Goal: Check status: Check status

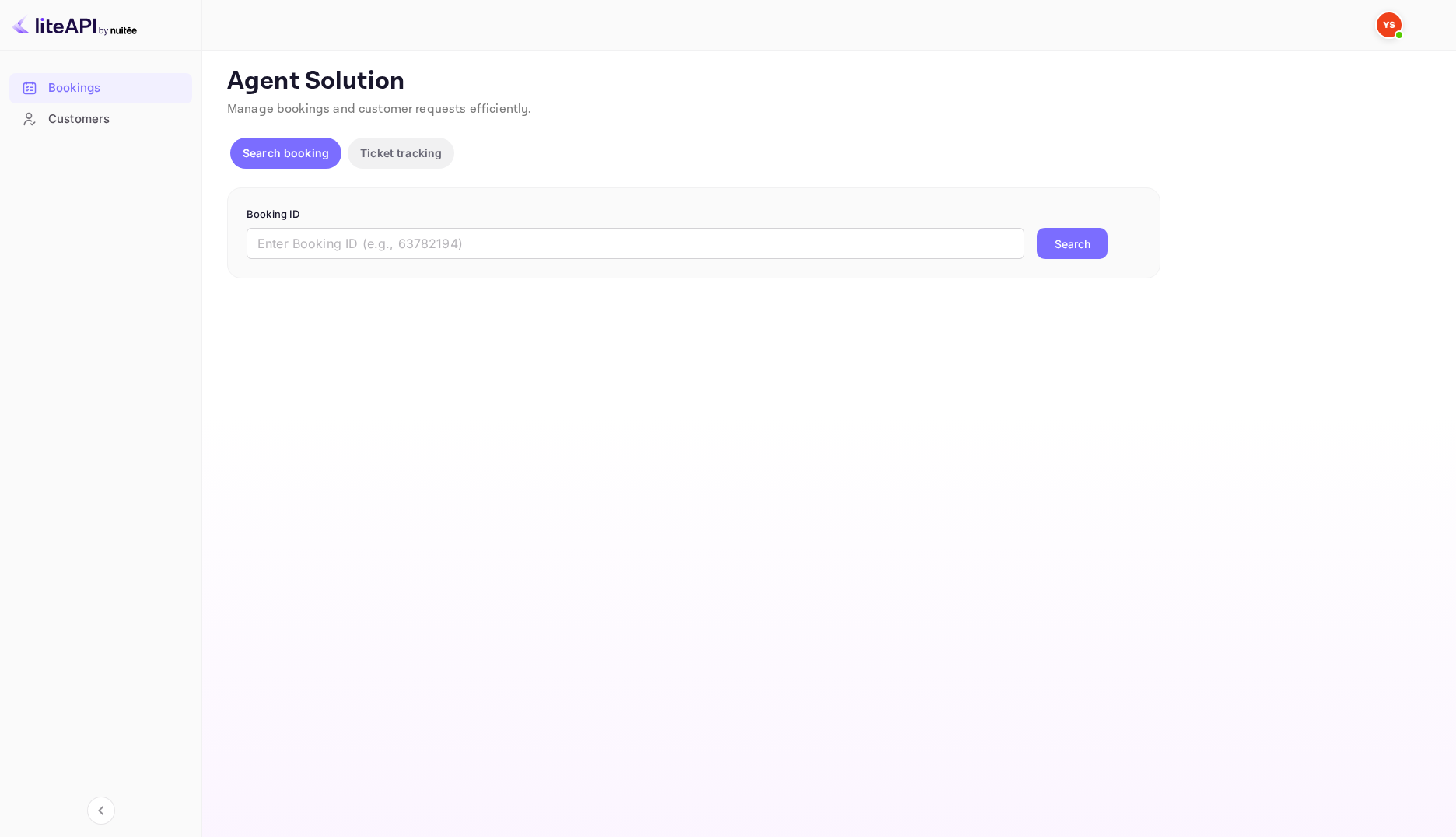
click at [681, 239] on input "text" at bounding box center [635, 243] width 778 height 31
paste input "9573434"
type input "9573434"
click at [1052, 246] on button "Search" at bounding box center [1072, 243] width 71 height 31
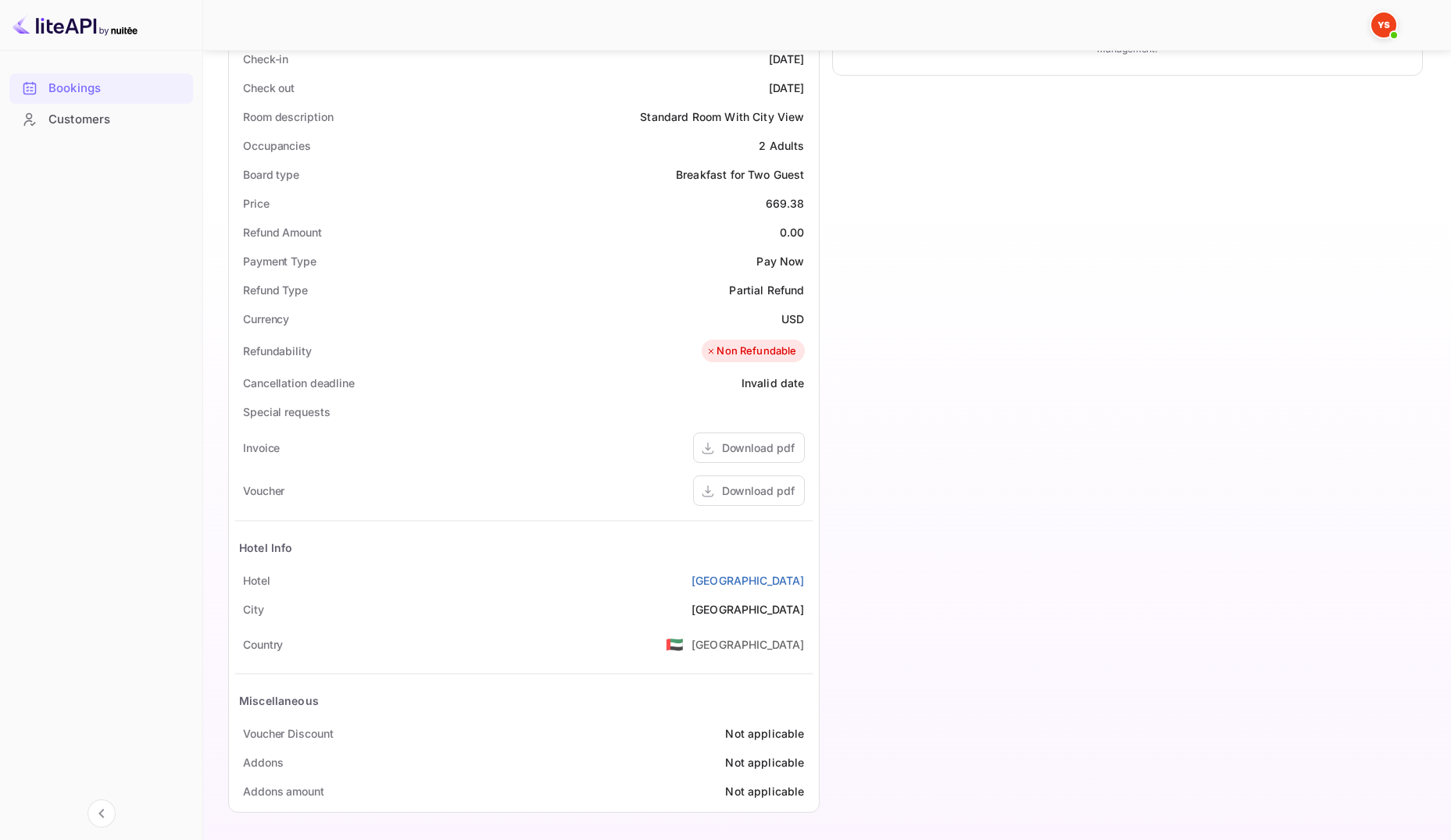
scroll to position [418, 0]
click at [722, 492] on div "Download pdf" at bounding box center [758, 488] width 73 height 17
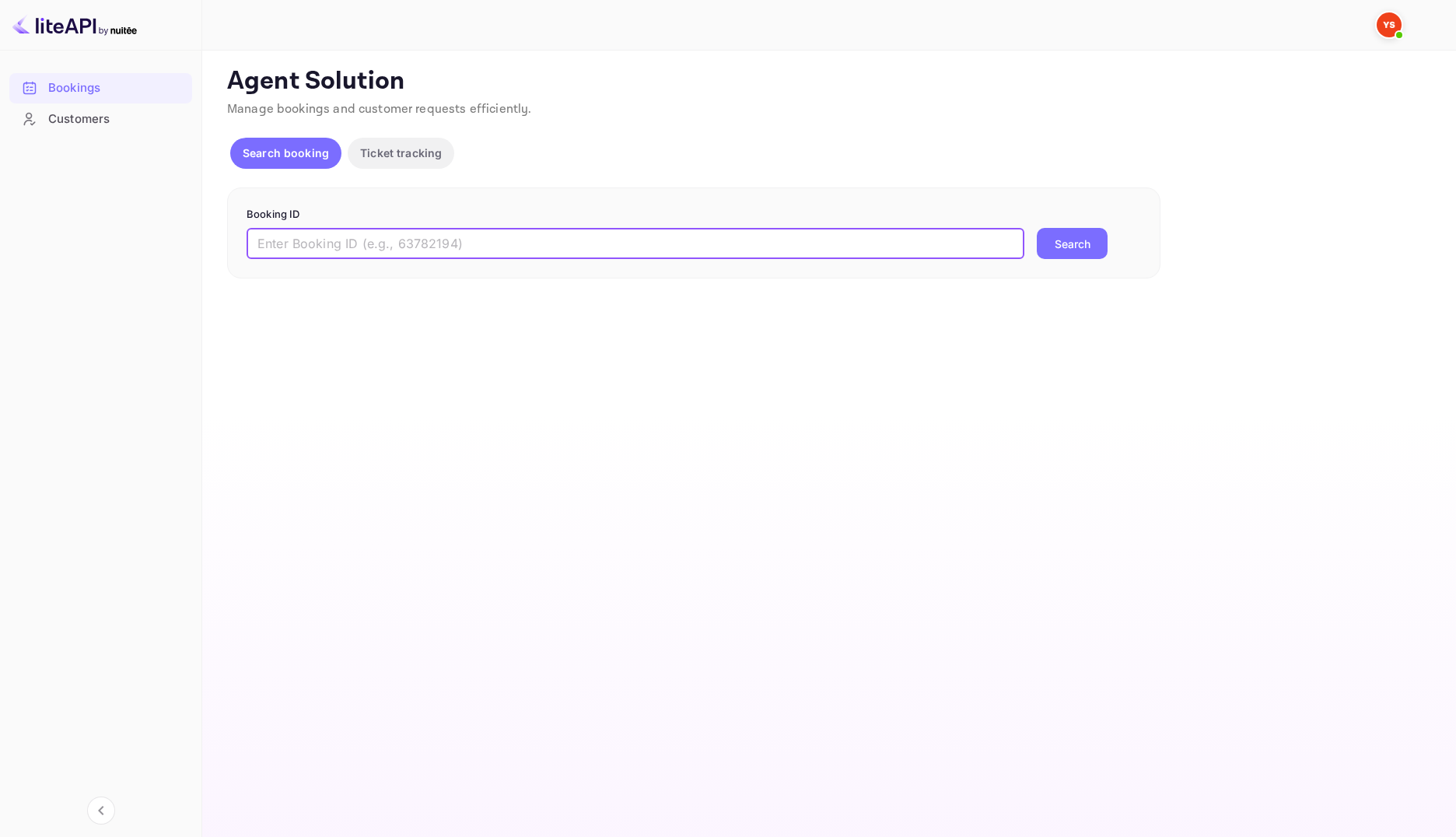
click at [492, 232] on input "text" at bounding box center [635, 243] width 778 height 31
paste input "9573434"
type input "9573434"
click at [1091, 244] on button "Search" at bounding box center [1072, 243] width 71 height 31
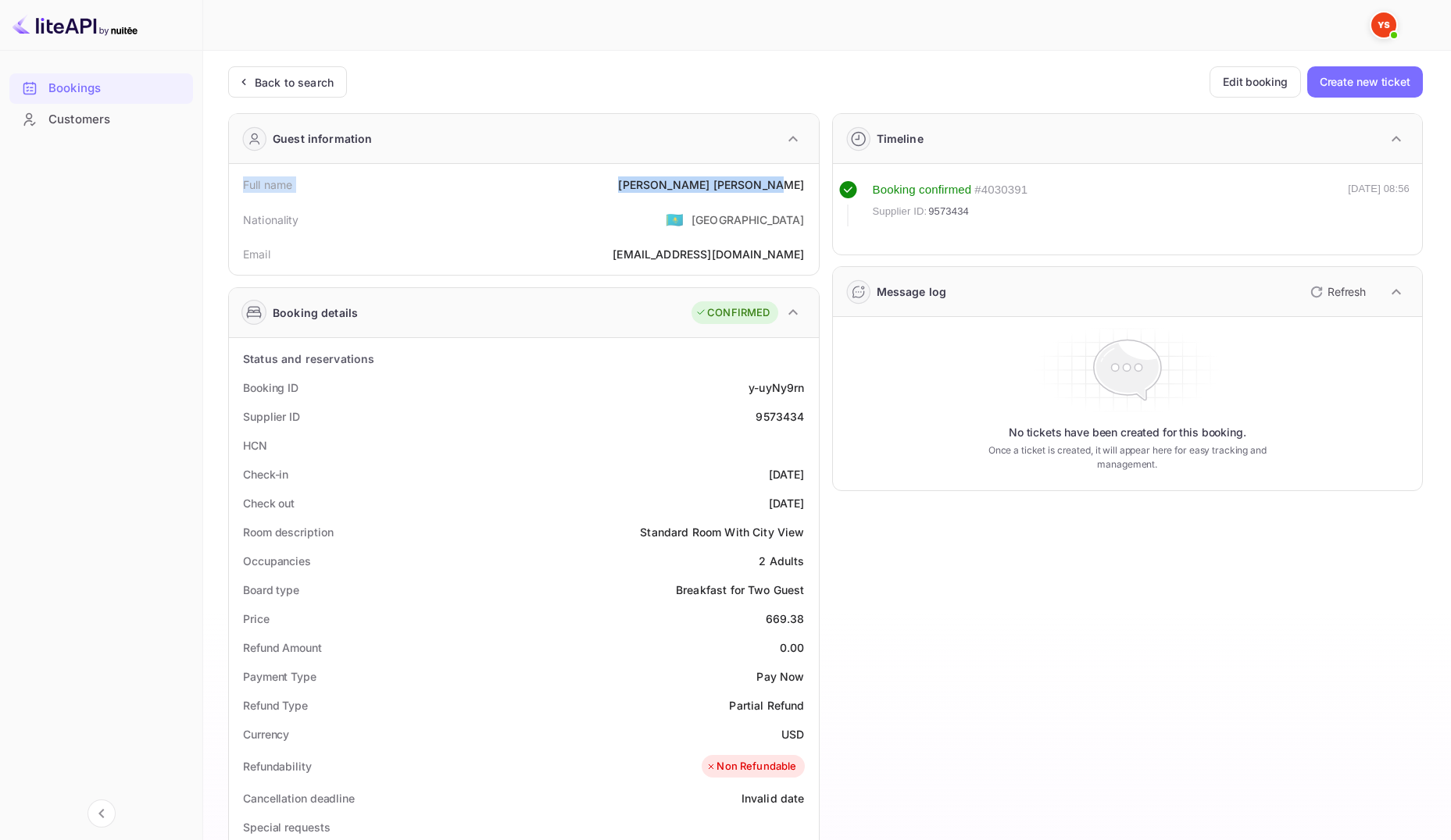
drag, startPoint x: 243, startPoint y: 182, endPoint x: 805, endPoint y: 182, distance: 562.0
click at [805, 182] on div "Full name [PERSON_NAME]" at bounding box center [524, 184] width 578 height 29
copy div "Full name [PERSON_NAME]"
drag, startPoint x: 244, startPoint y: 384, endPoint x: 811, endPoint y: 408, distance: 567.5
click at [811, 408] on div "Status and reservations Booking ID y-uyNy9rn Supplier ID 9573434 HCN Check-in […" at bounding box center [524, 782] width 578 height 877
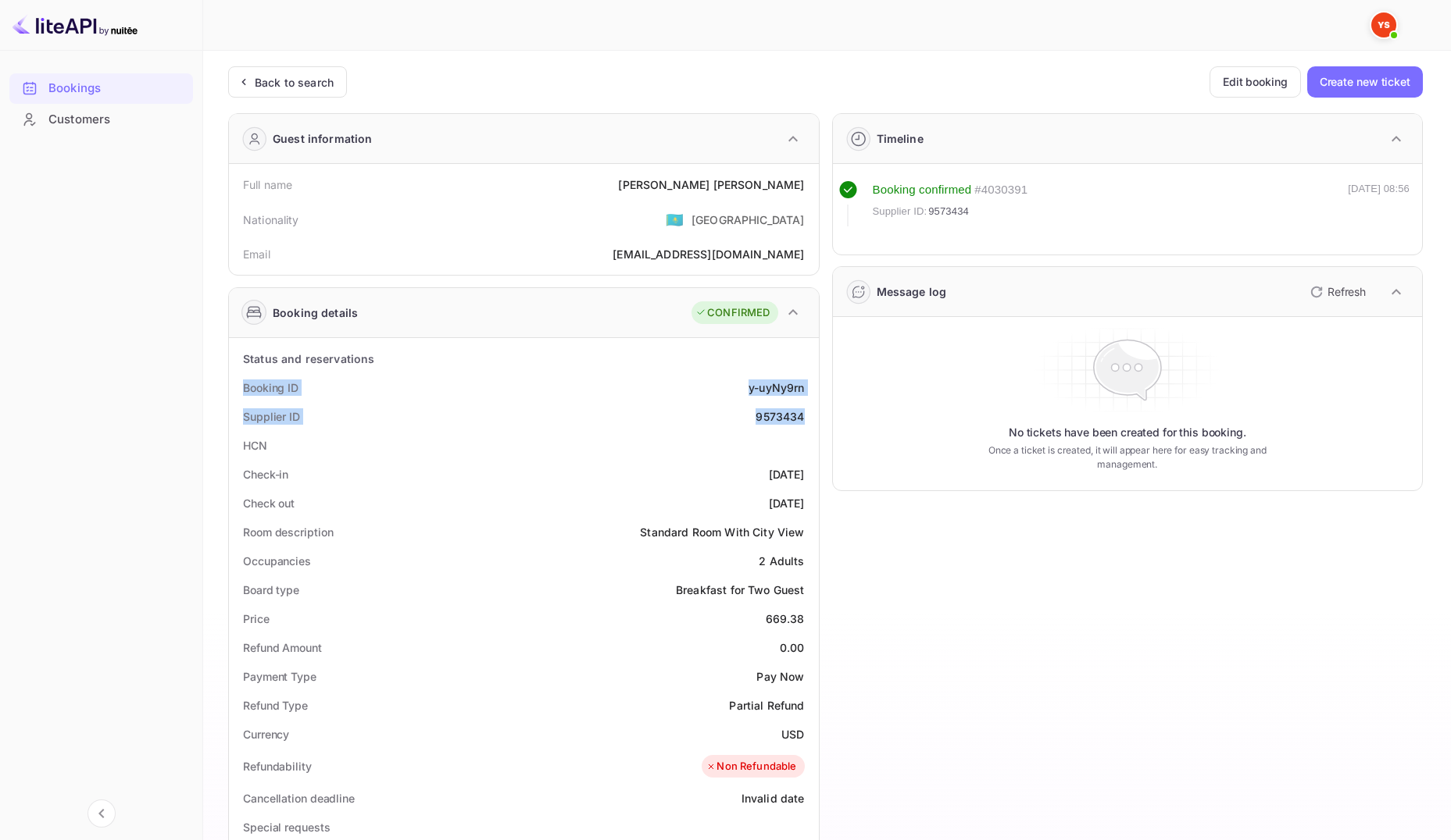
copy div "Booking ID y-uyNy9rn Supplier ID 9573434"
drag, startPoint x: 244, startPoint y: 477, endPoint x: 808, endPoint y: 501, distance: 564.5
click at [808, 501] on div "Status and reservations Booking ID y-uyNy9rn Supplier ID 9573434 HCN Check-in […" at bounding box center [524, 782] width 578 height 877
copy div "Check-in [DATE] Check out [DATE]"
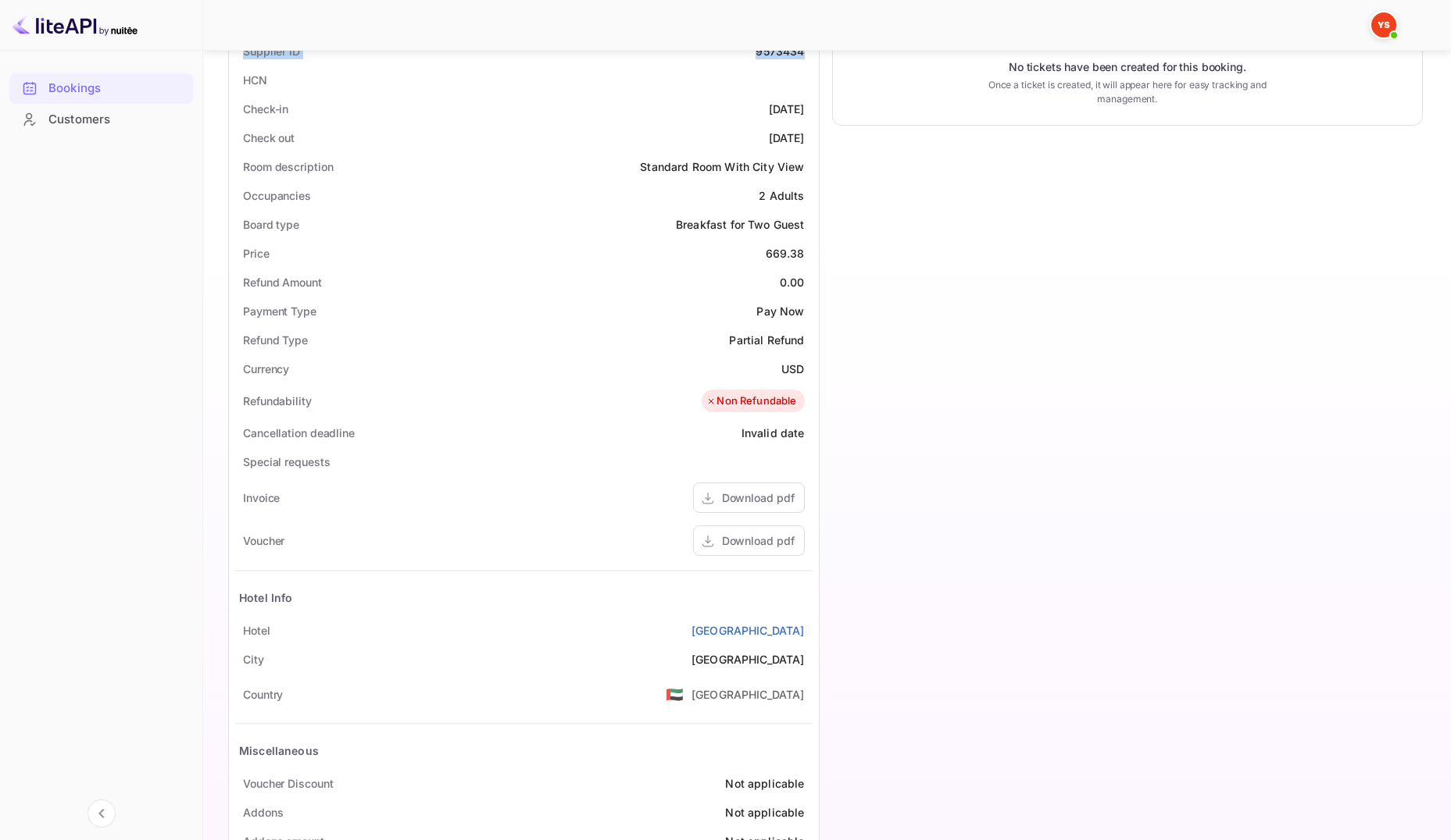
scroll to position [418, 0]
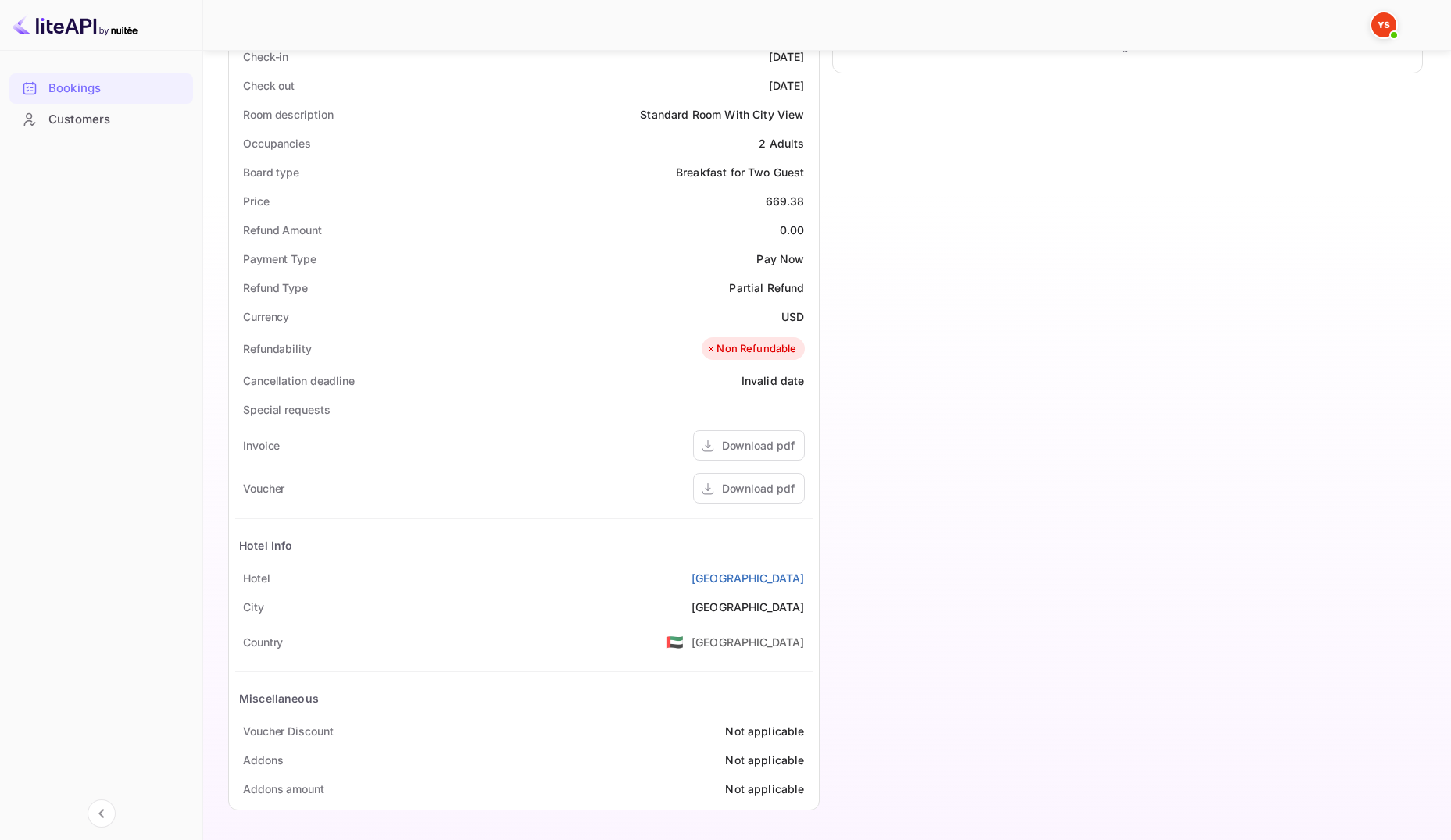
drag, startPoint x: 244, startPoint y: 575, endPoint x: 807, endPoint y: 575, distance: 563.0
click at [807, 575] on div "[GEOGRAPHIC_DATA]" at bounding box center [524, 578] width 578 height 29
copy div "[GEOGRAPHIC_DATA]"
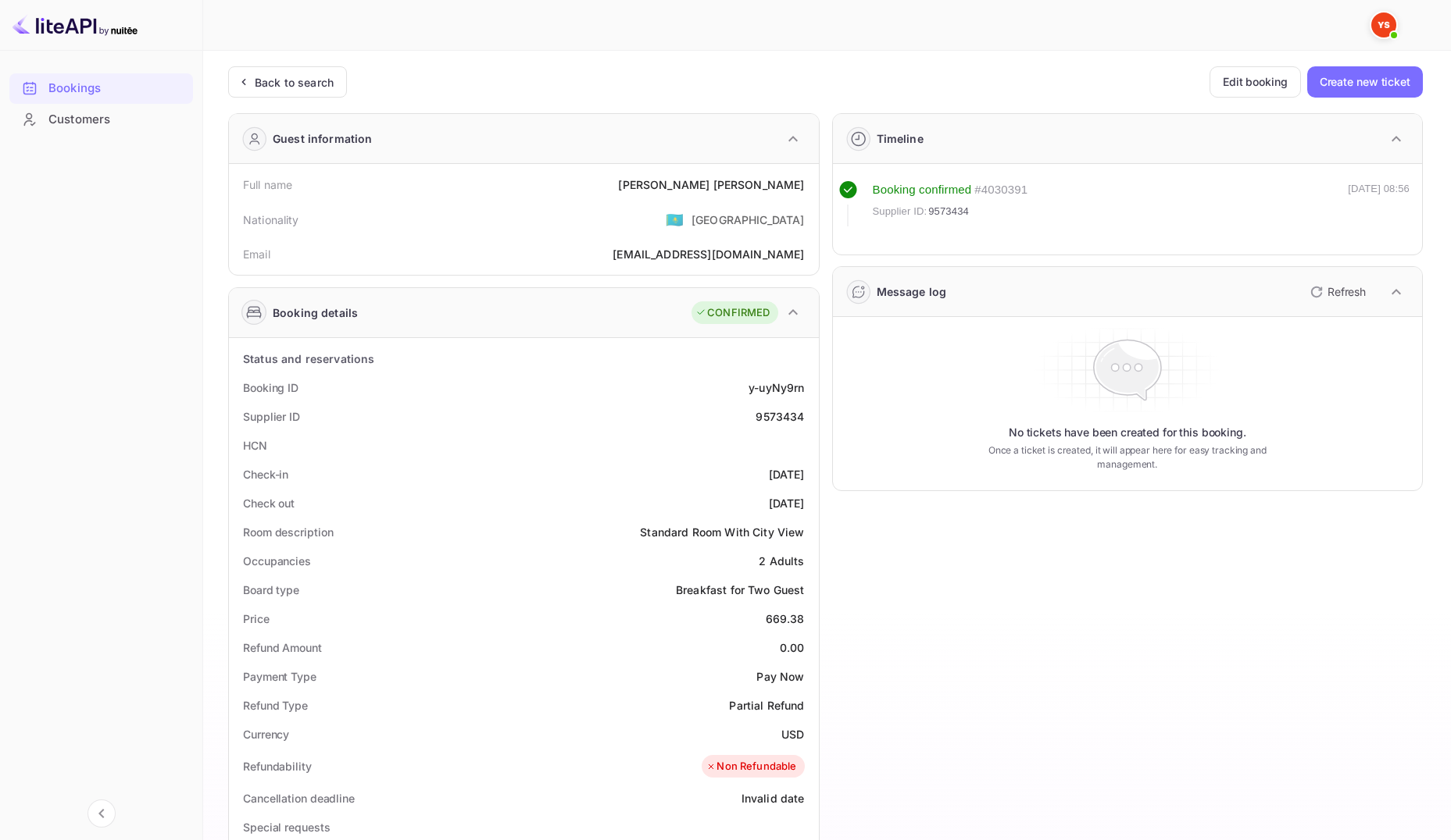
click at [75, 21] on img at bounding box center [75, 25] width 125 height 25
click at [252, 85] on div "Back to search" at bounding box center [284, 82] width 98 height 17
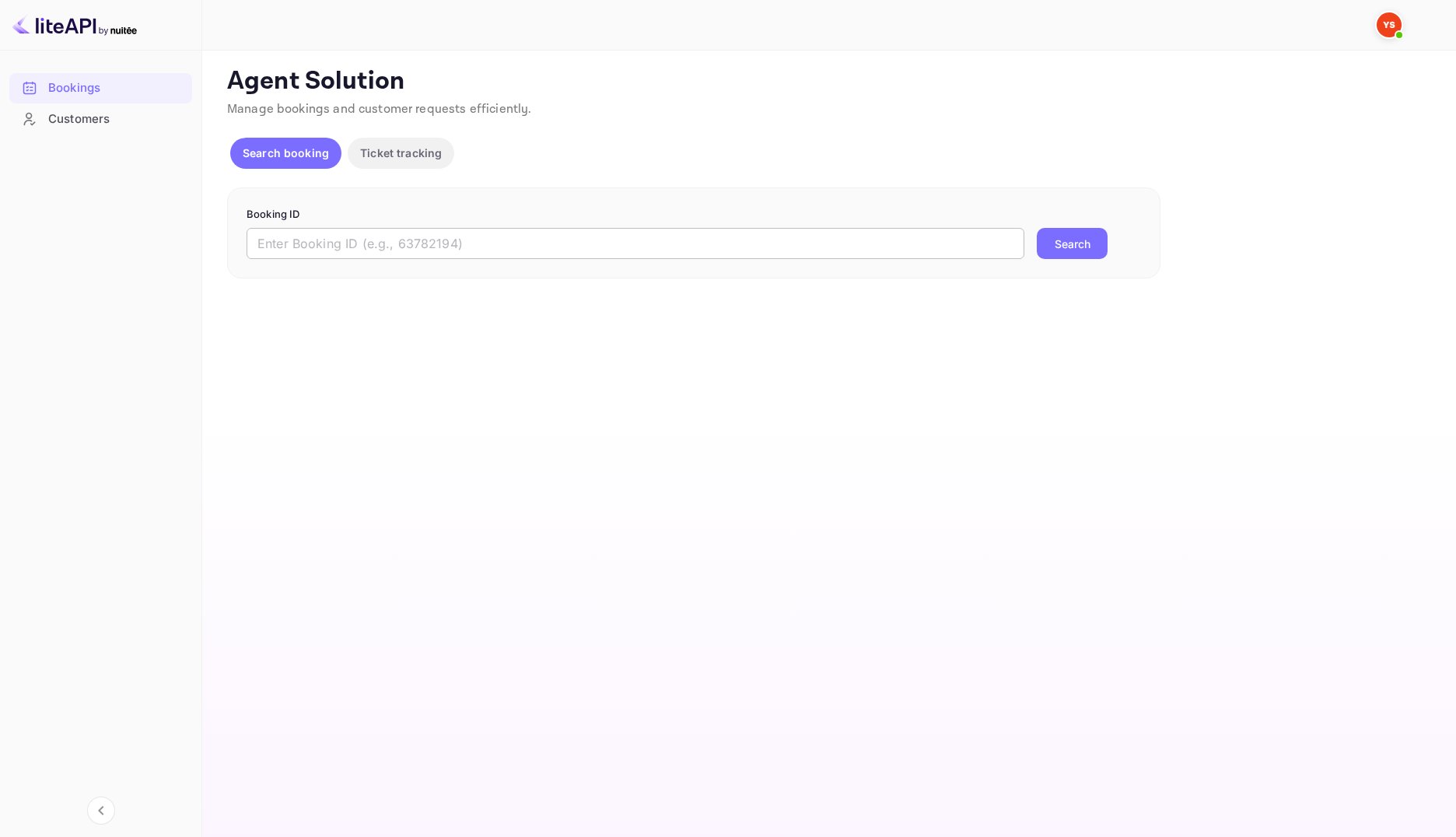
click at [384, 245] on input "text" at bounding box center [635, 243] width 778 height 31
paste input "8884686"
type input "8884686"
click at [1057, 239] on button "Search" at bounding box center [1072, 243] width 71 height 31
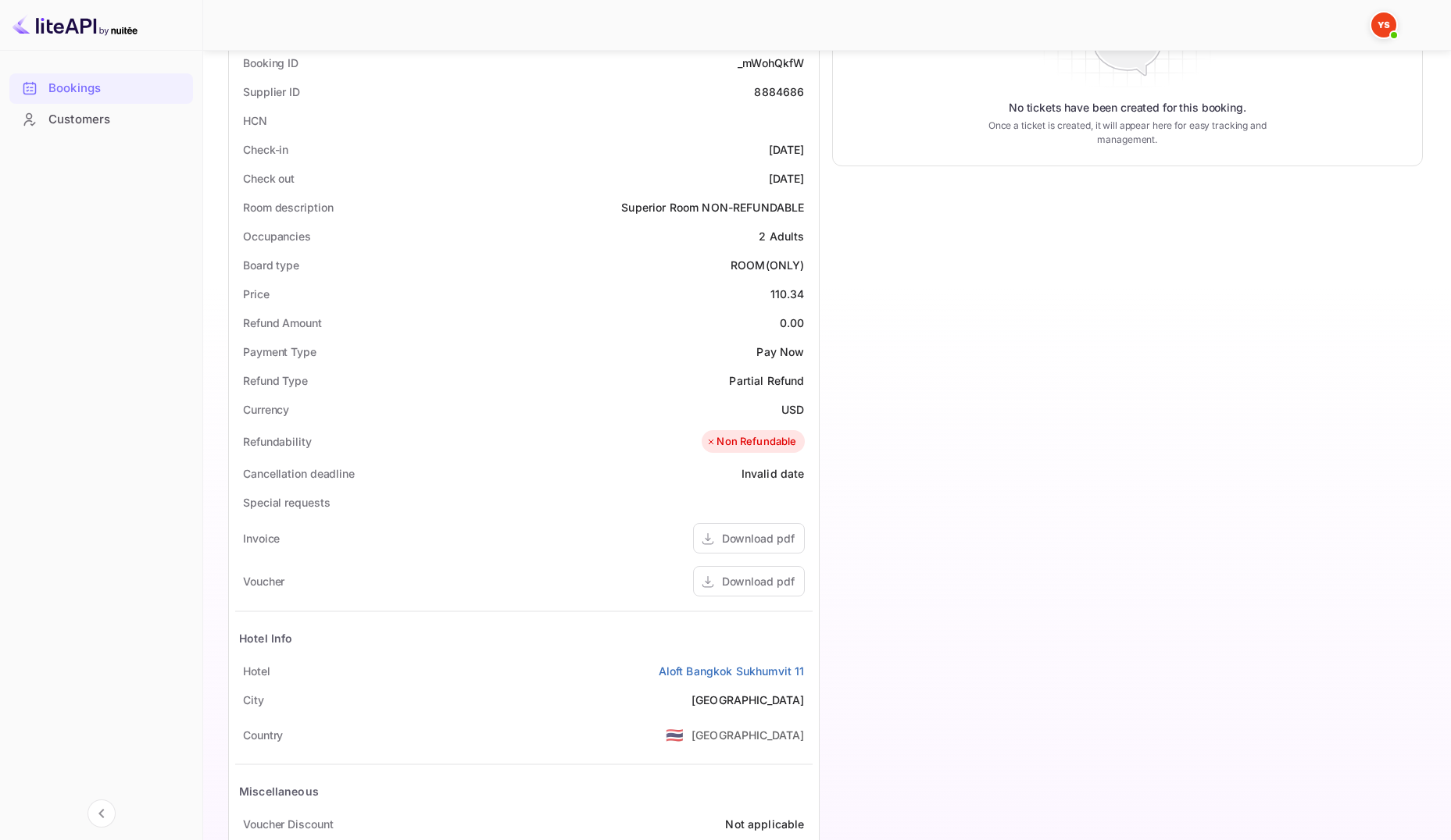
scroll to position [418, 0]
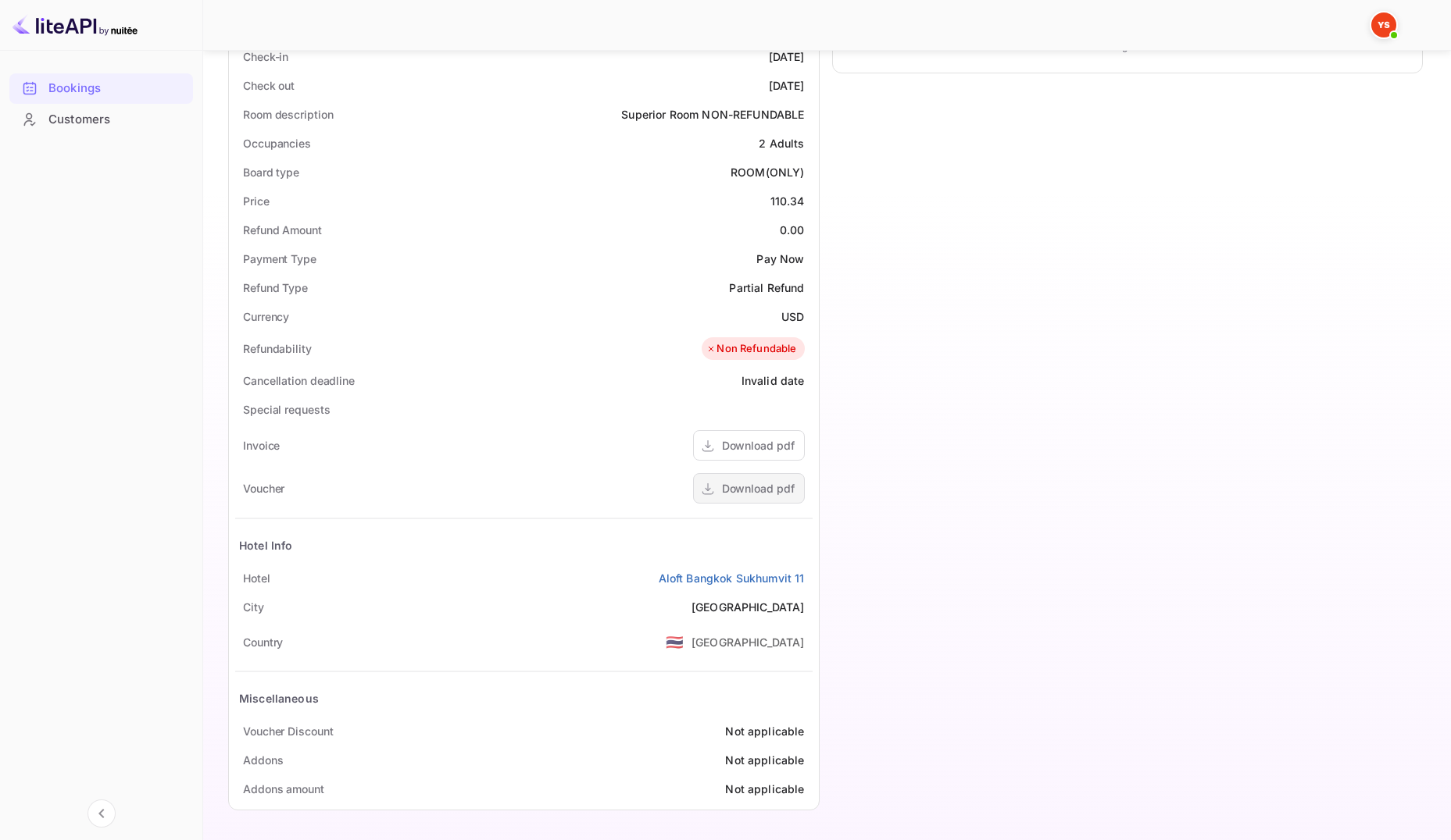
click at [764, 489] on div "Download pdf" at bounding box center [758, 488] width 73 height 17
